Goal: Information Seeking & Learning: Learn about a topic

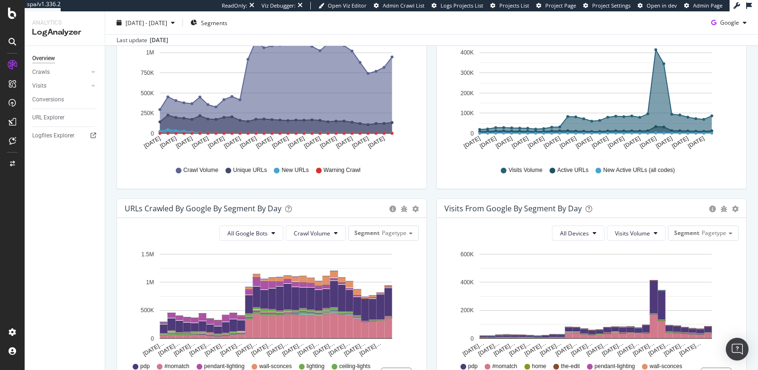
scroll to position [247, 0]
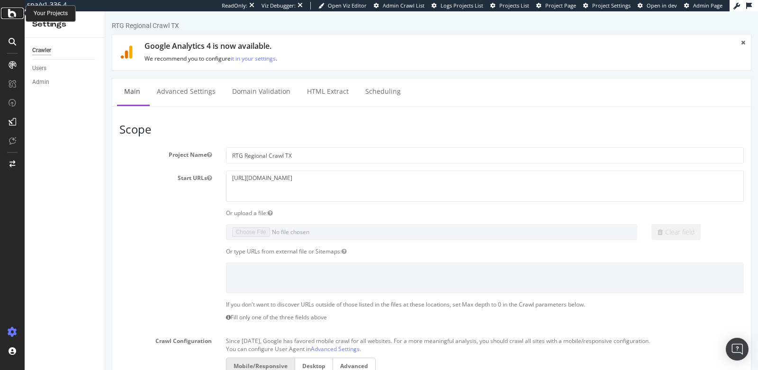
click at [14, 15] on icon at bounding box center [12, 13] width 9 height 11
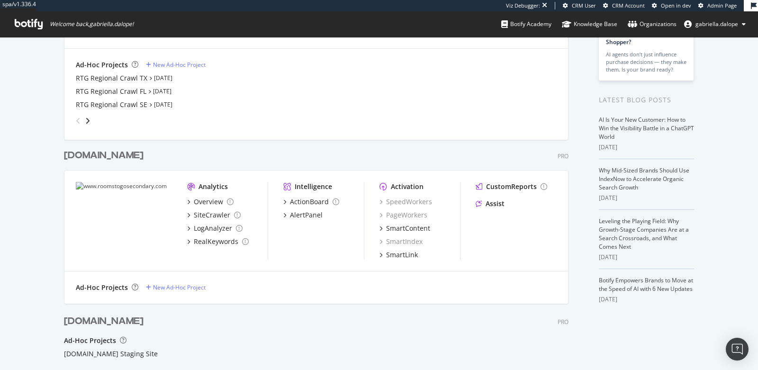
scroll to position [157, 0]
click at [194, 201] on div "Overview" at bounding box center [208, 201] width 29 height 9
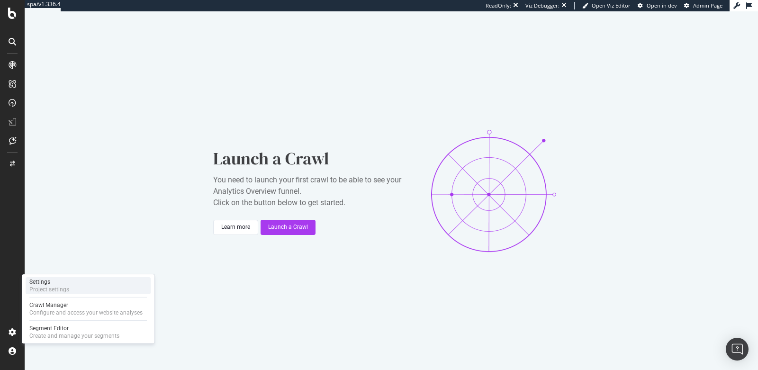
click at [55, 283] on div "Settings" at bounding box center [49, 282] width 40 height 8
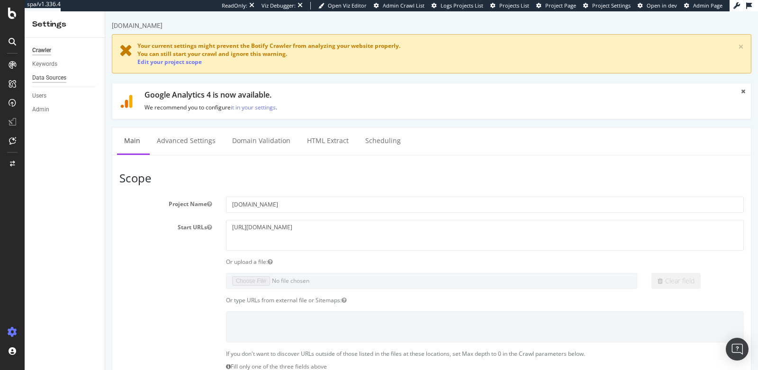
click at [45, 75] on div "Data Sources" at bounding box center [49, 78] width 34 height 10
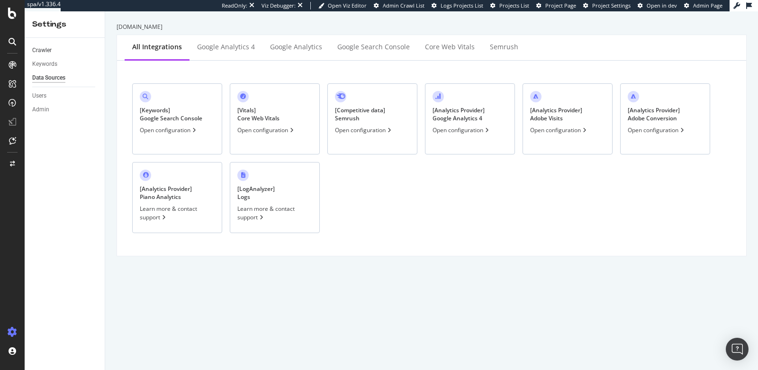
click at [64, 48] on link "Crawler" at bounding box center [65, 50] width 66 height 10
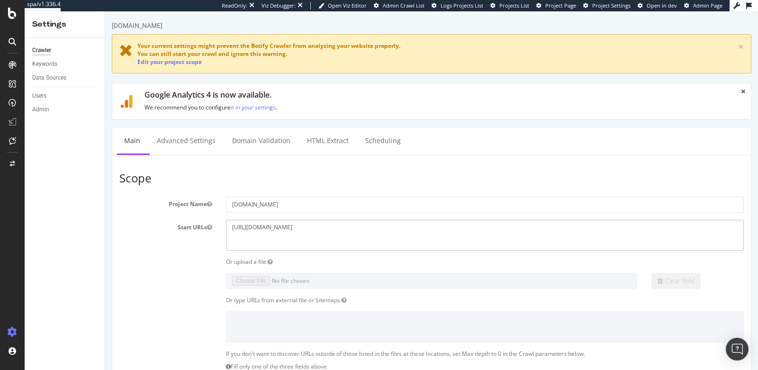
click at [303, 230] on textarea "[URL][DOMAIN_NAME]" at bounding box center [485, 235] width 518 height 31
click at [306, 230] on textarea "[URL][DOMAIN_NAME]" at bounding box center [485, 235] width 518 height 31
click at [318, 227] on textarea "[URL][DOMAIN_NAME]" at bounding box center [485, 235] width 518 height 31
drag, startPoint x: 318, startPoint y: 227, endPoint x: 293, endPoint y: 226, distance: 25.1
click at [293, 226] on textarea "[URL][DOMAIN_NAME]" at bounding box center [485, 235] width 518 height 31
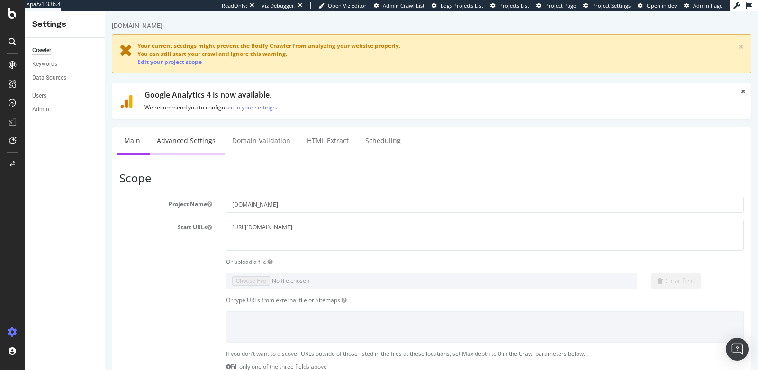
click at [167, 145] on link "Advanced Settings" at bounding box center [186, 140] width 73 height 26
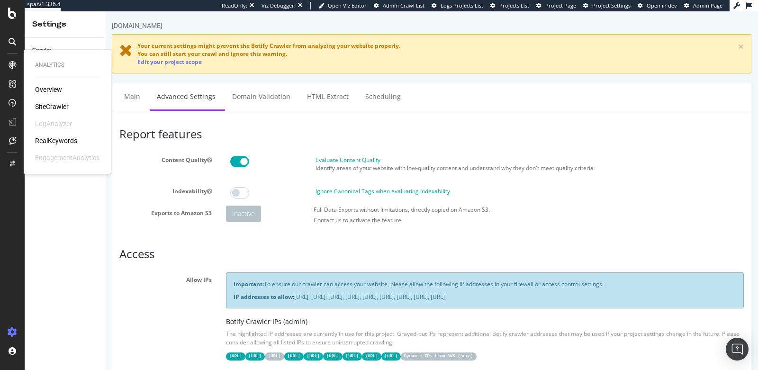
click at [53, 141] on div "RealKeywords" at bounding box center [56, 140] width 42 height 9
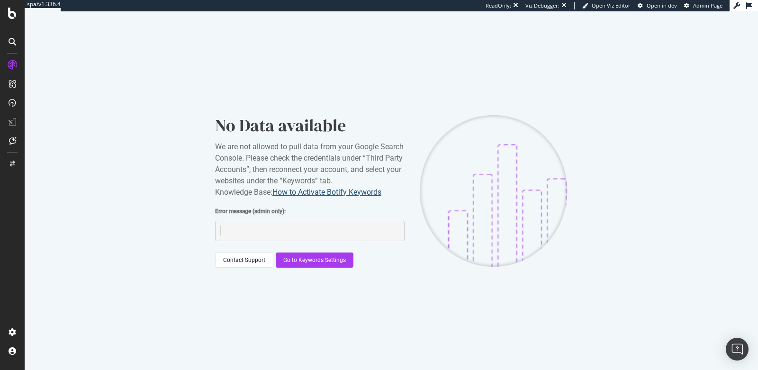
click at [364, 190] on link "How to Activate Botify Keywords" at bounding box center [326, 192] width 109 height 9
click at [325, 263] on div "Go to Keywords Settings" at bounding box center [314, 260] width 63 height 8
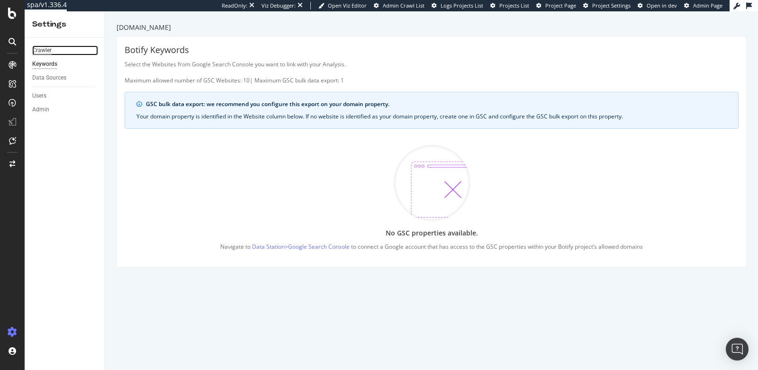
click at [48, 49] on div "Crawler" at bounding box center [41, 50] width 19 height 10
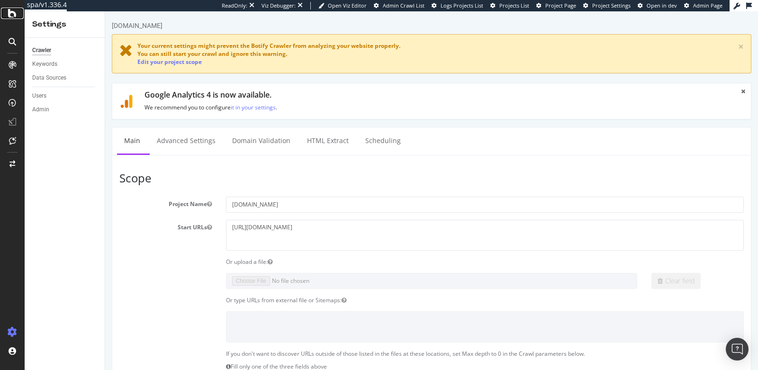
click at [13, 9] on icon at bounding box center [12, 13] width 9 height 11
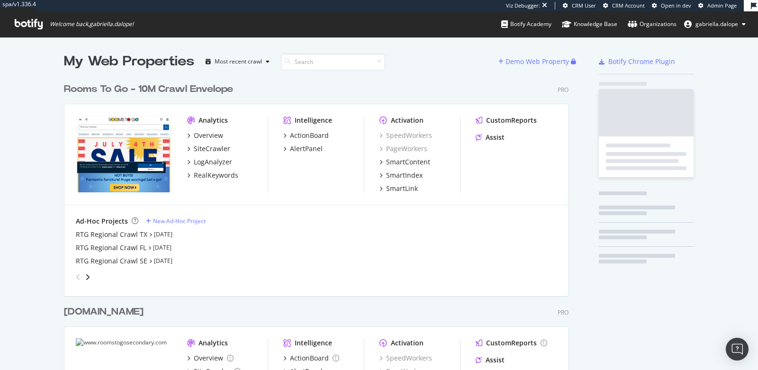
scroll to position [362, 742]
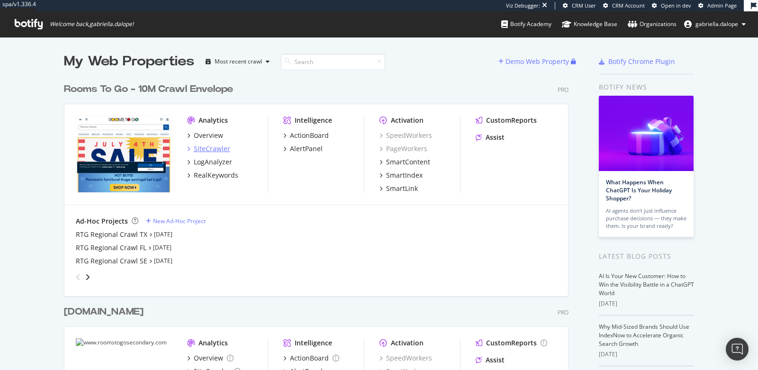
click at [211, 147] on div "SiteCrawler" at bounding box center [212, 148] width 36 height 9
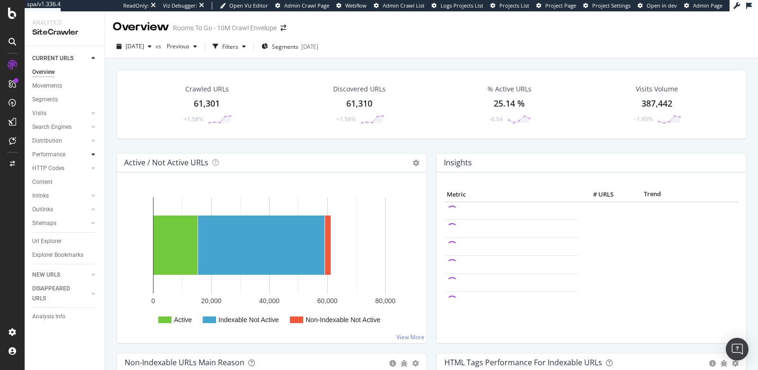
click at [94, 157] on icon at bounding box center [93, 155] width 4 height 6
click at [94, 262] on icon at bounding box center [93, 265] width 4 height 6
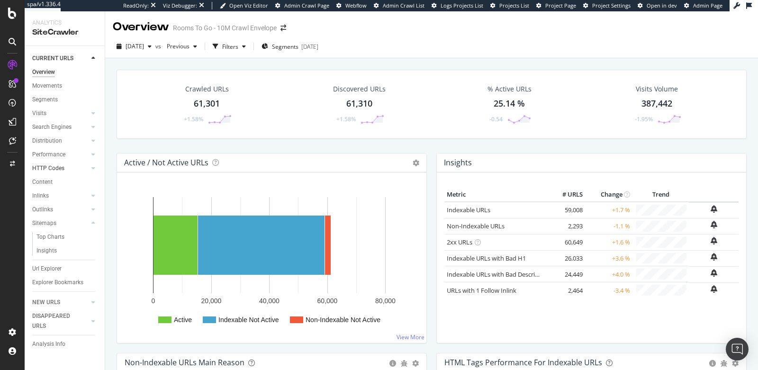
click at [82, 168] on div at bounding box center [83, 167] width 9 height 9
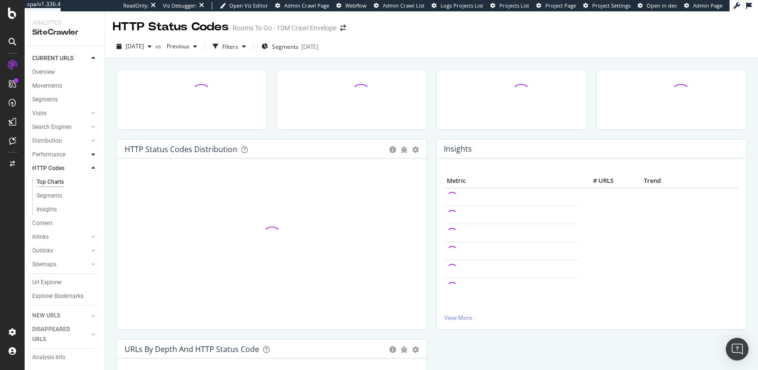
click at [96, 154] on div at bounding box center [93, 154] width 9 height 9
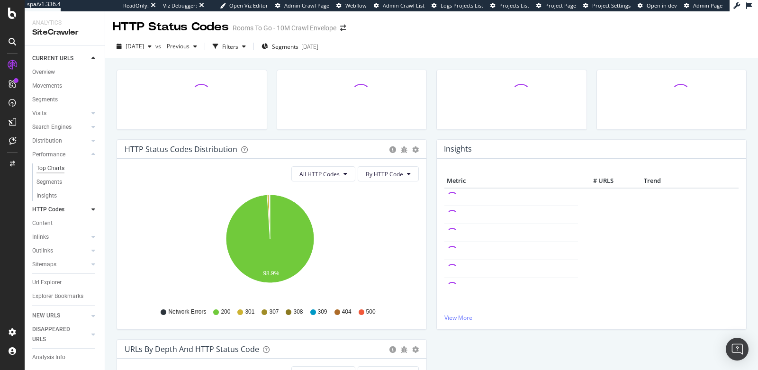
click at [54, 172] on div "Top Charts" at bounding box center [50, 168] width 28 height 10
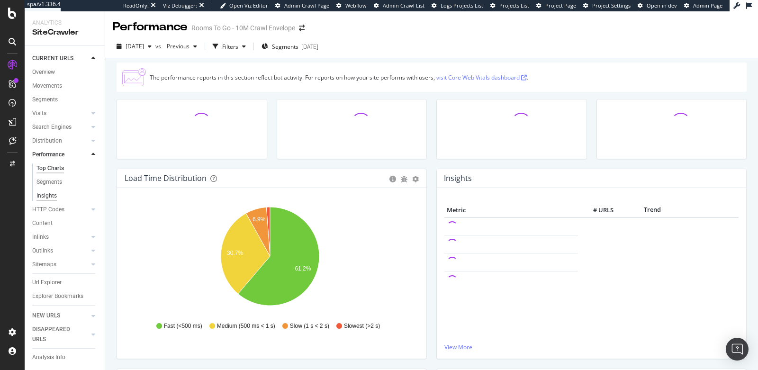
click at [39, 197] on div "Insights" at bounding box center [46, 196] width 20 height 10
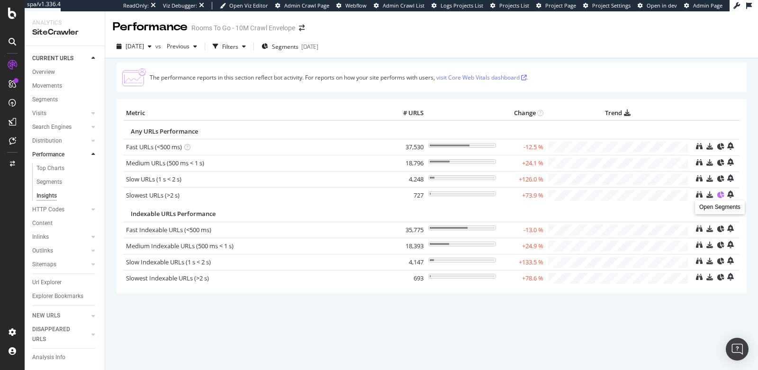
click at [718, 193] on icon at bounding box center [720, 194] width 7 height 7
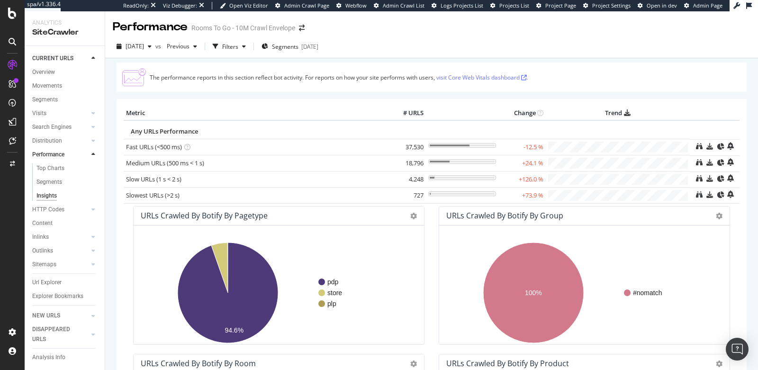
click at [499, 75] on link "visit Core Web Vitals dashboard ." at bounding box center [482, 77] width 92 height 8
